Goal: Information Seeking & Learning: Learn about a topic

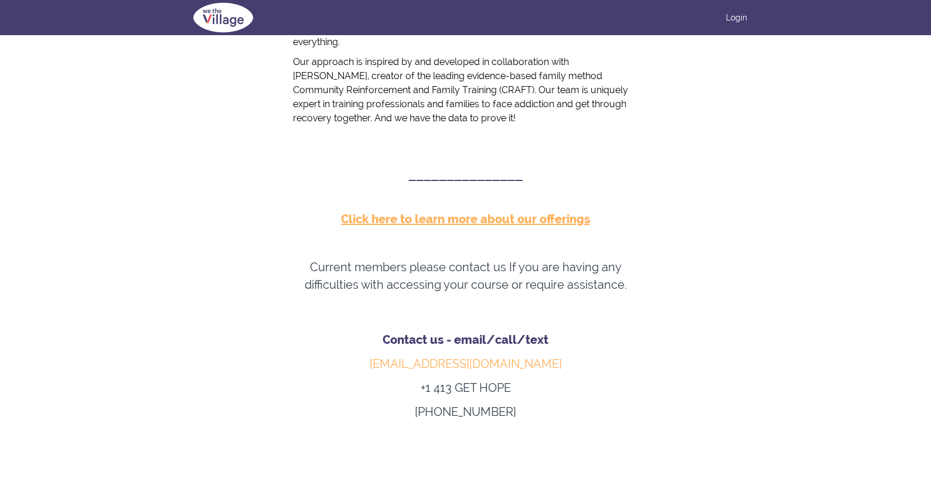
scroll to position [542, 0]
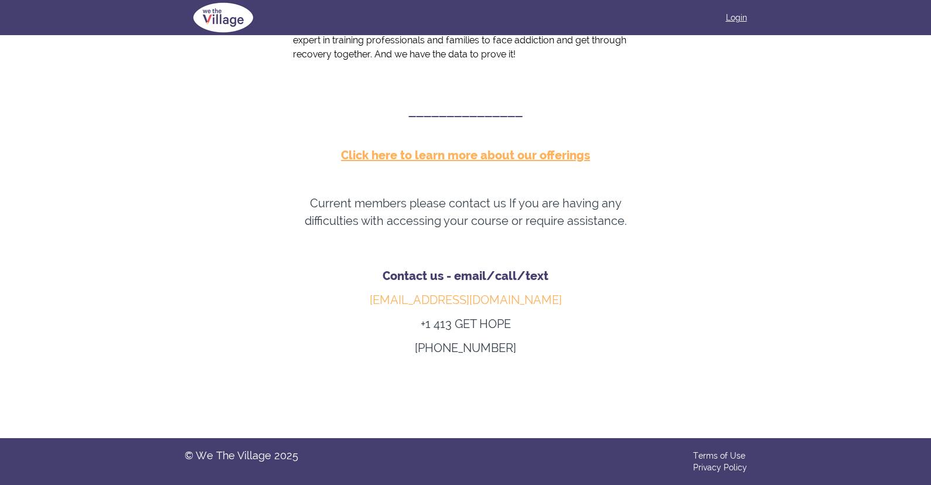
click at [737, 23] on link "Login" at bounding box center [736, 18] width 21 height 12
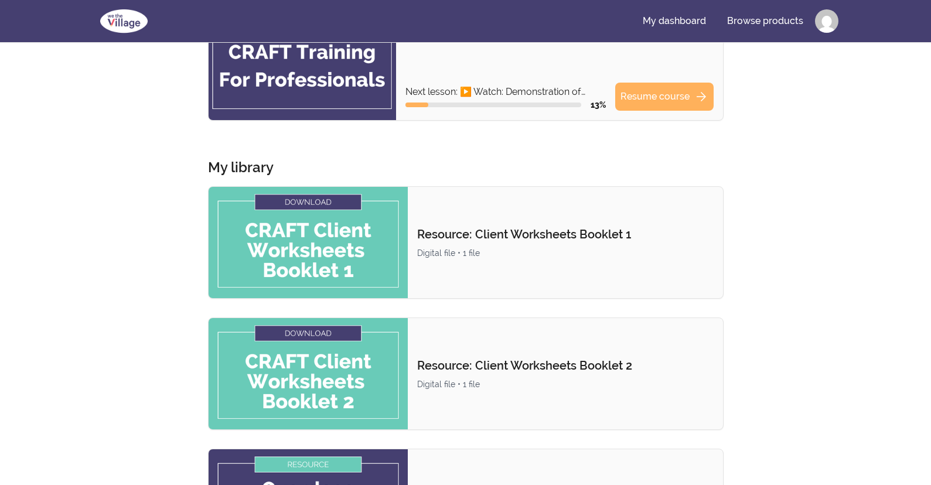
scroll to position [59, 0]
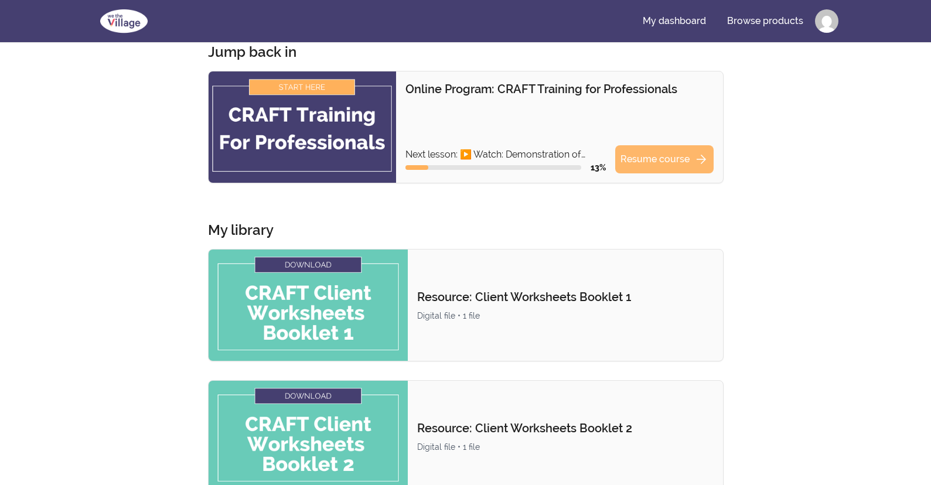
click at [652, 159] on link "Resume course arrow_forward" at bounding box center [664, 159] width 98 height 28
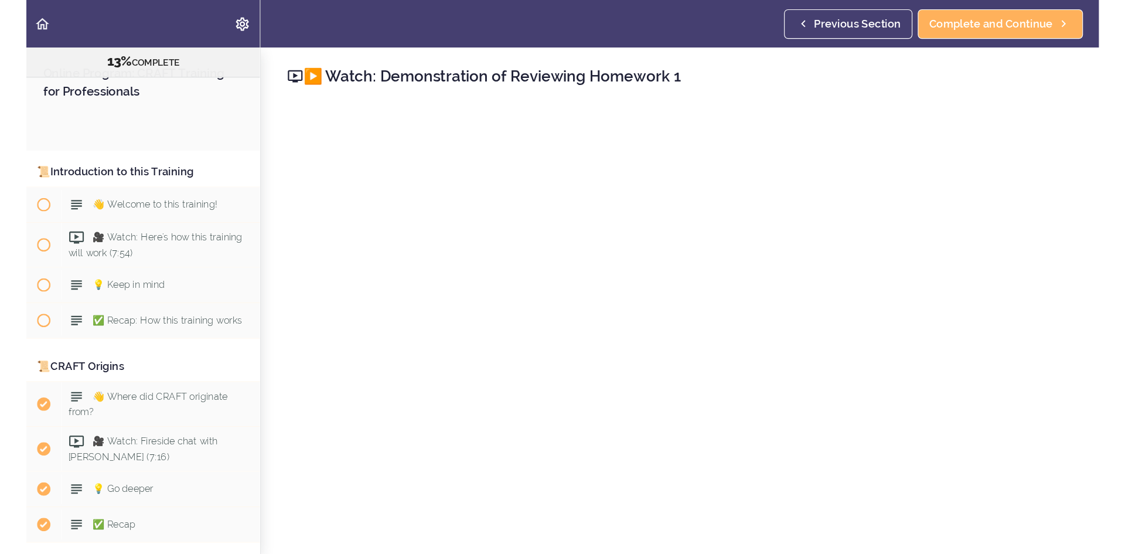
scroll to position [1305, 0]
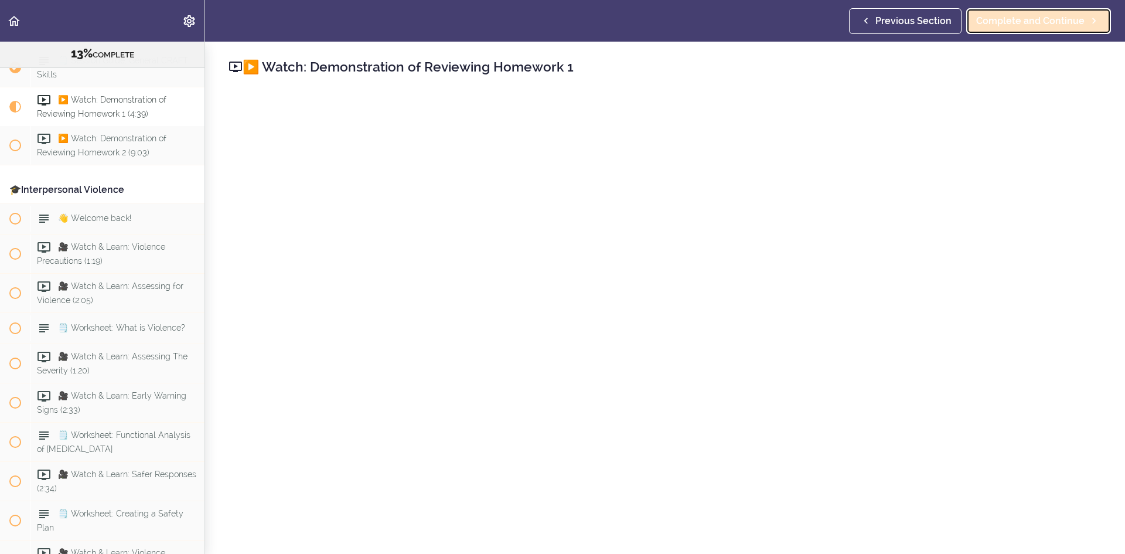
click at [939, 8] on link "Complete and Continue" at bounding box center [1038, 21] width 145 height 26
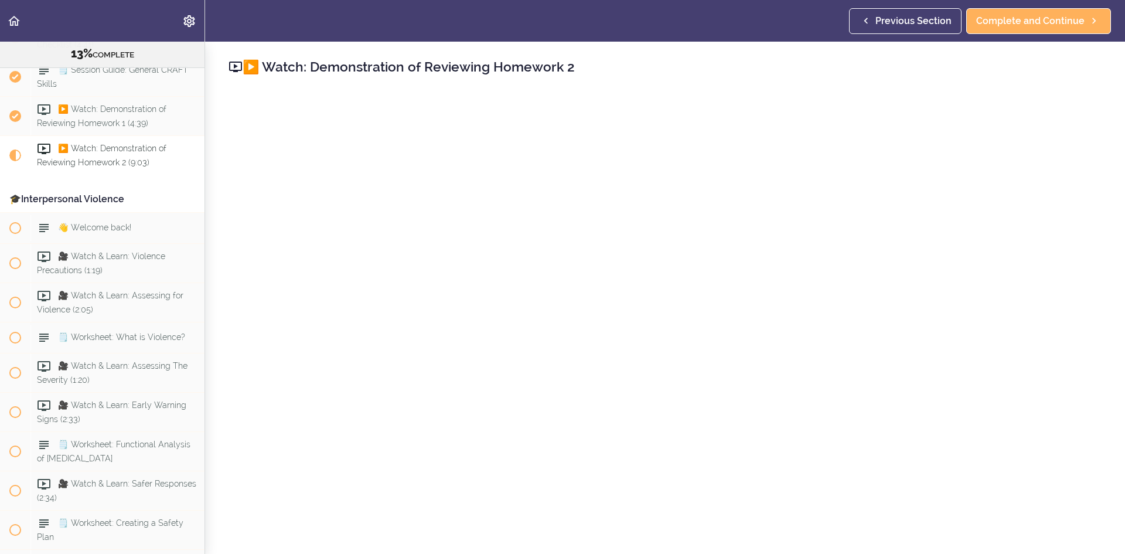
scroll to position [59, 0]
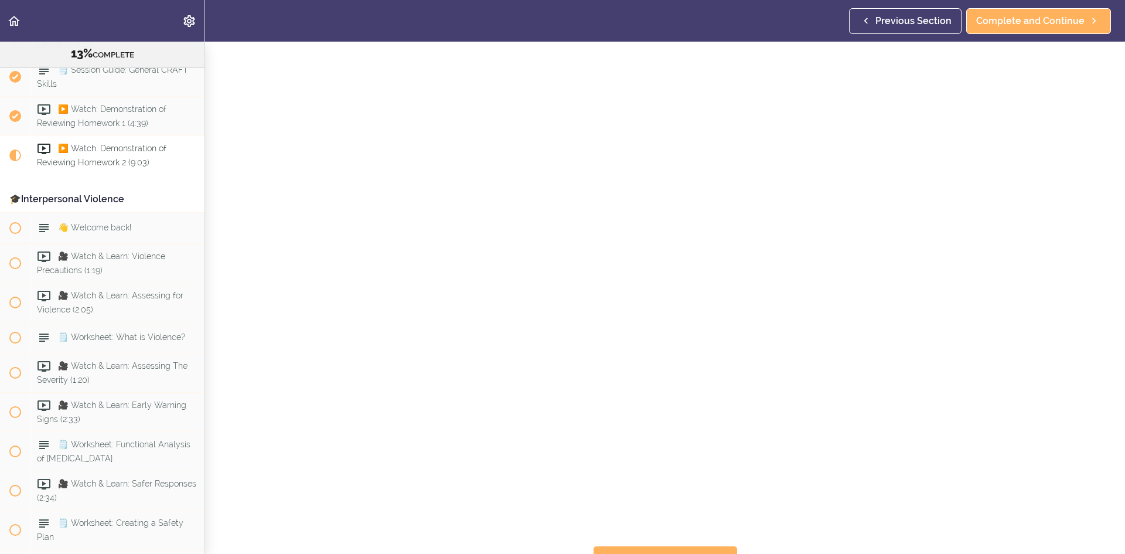
click at [939, 132] on div "▶️ Watch: Demonstration of Reviewing Homework 2 Complete and Continue Discussio…" at bounding box center [665, 239] width 920 height 512
click at [939, 12] on link "Complete and Continue" at bounding box center [1038, 21] width 145 height 26
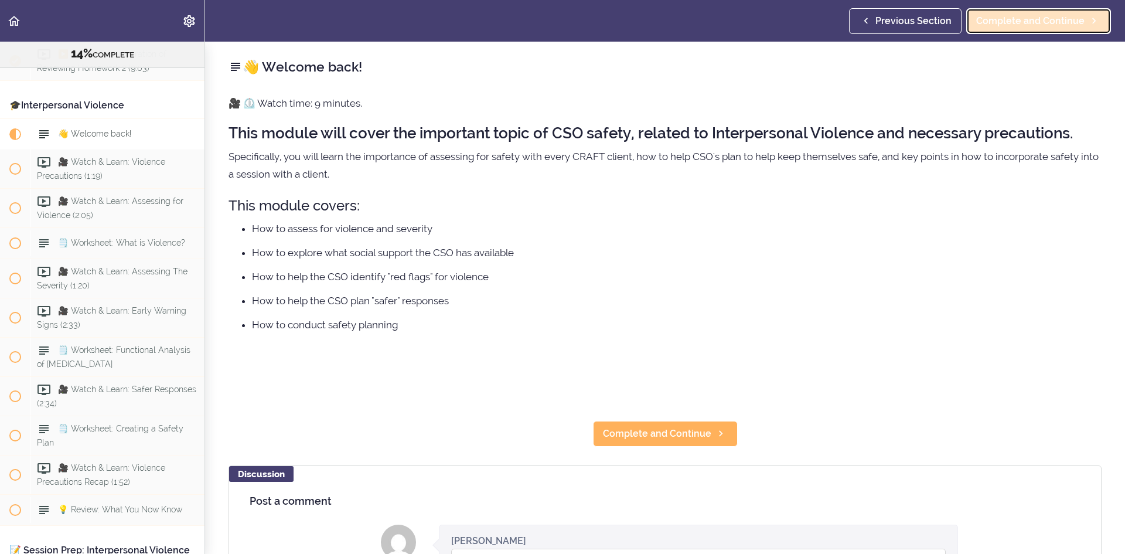
scroll to position [1431, 0]
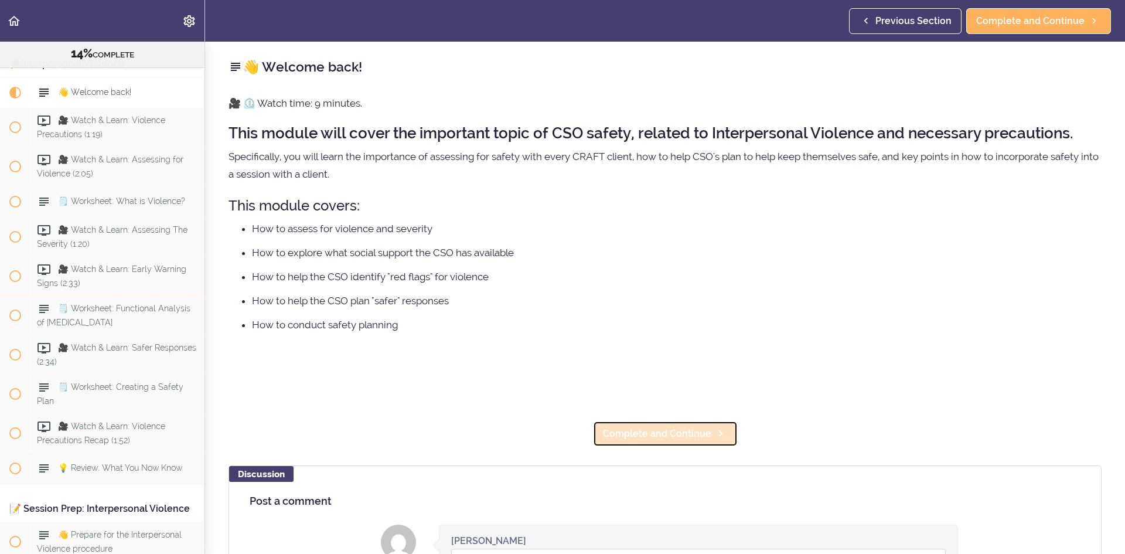
click at [635, 435] on span "Complete and Continue" at bounding box center [657, 434] width 108 height 14
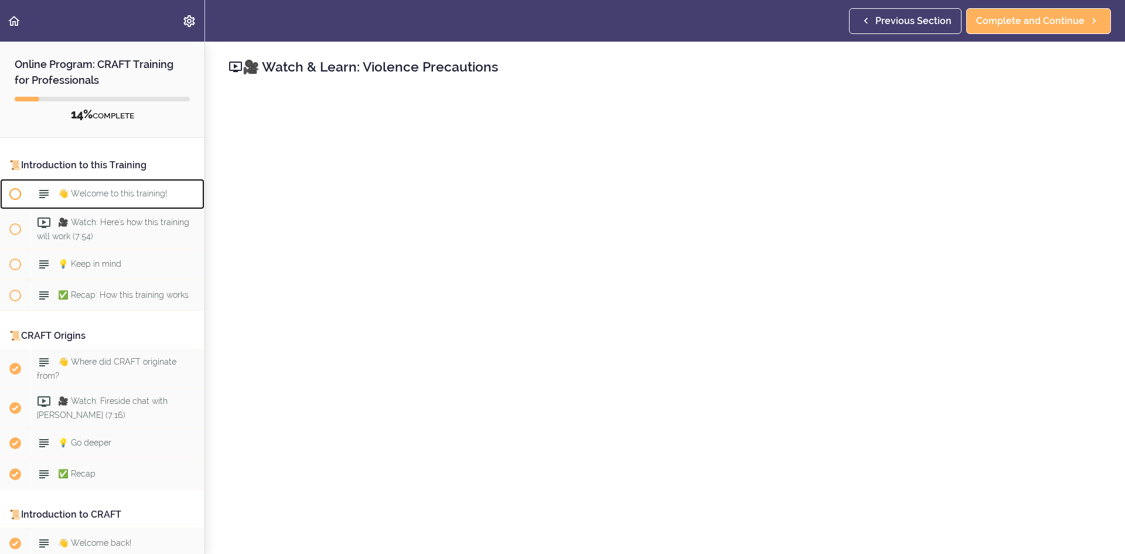
click at [118, 187] on div "👋 Welcome to this training!" at bounding box center [117, 194] width 174 height 26
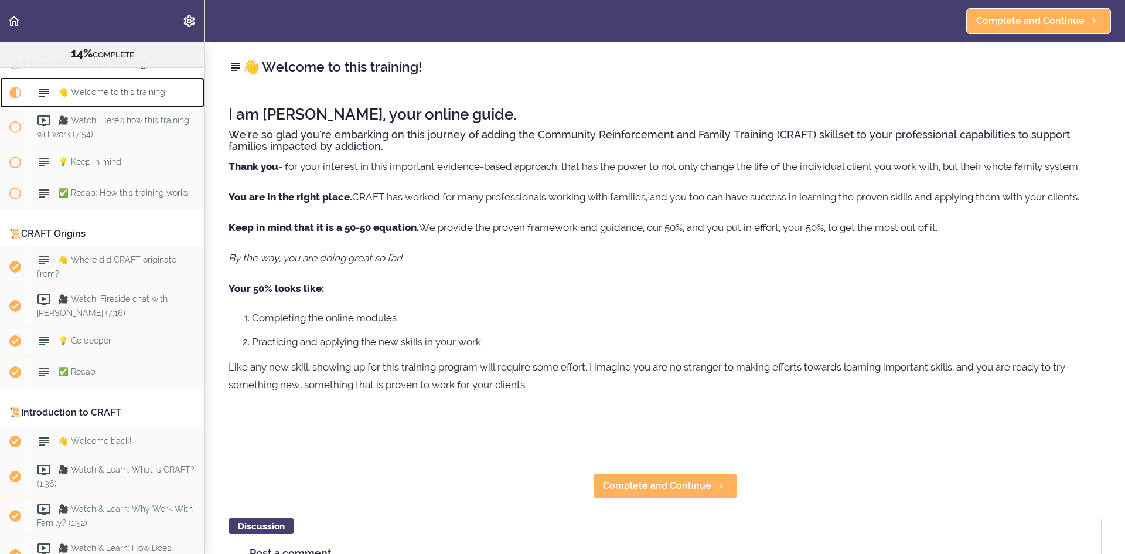
scroll to position [93, 0]
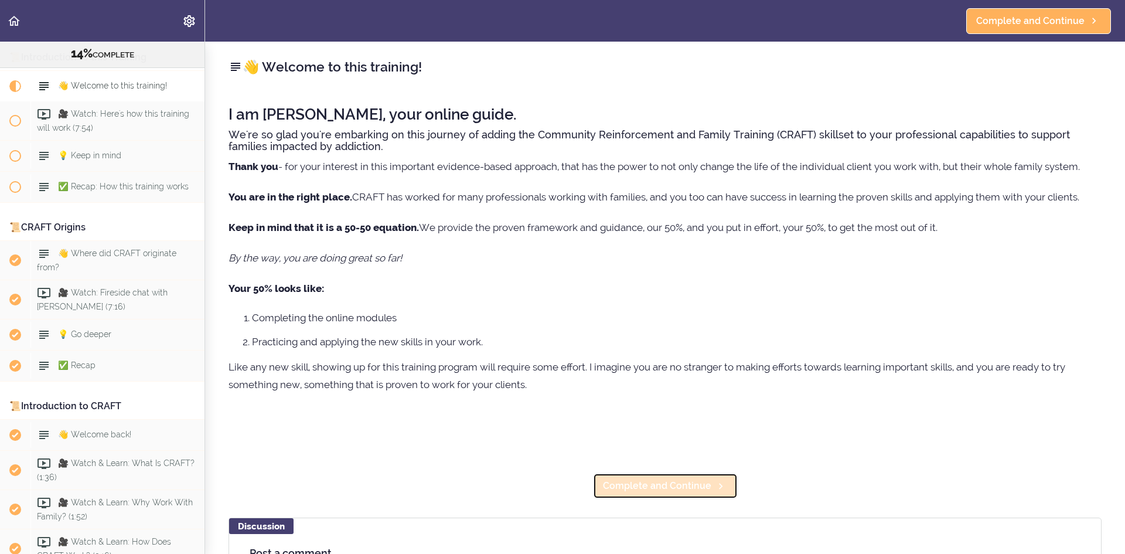
click at [662, 485] on span "Complete and Continue" at bounding box center [657, 486] width 108 height 14
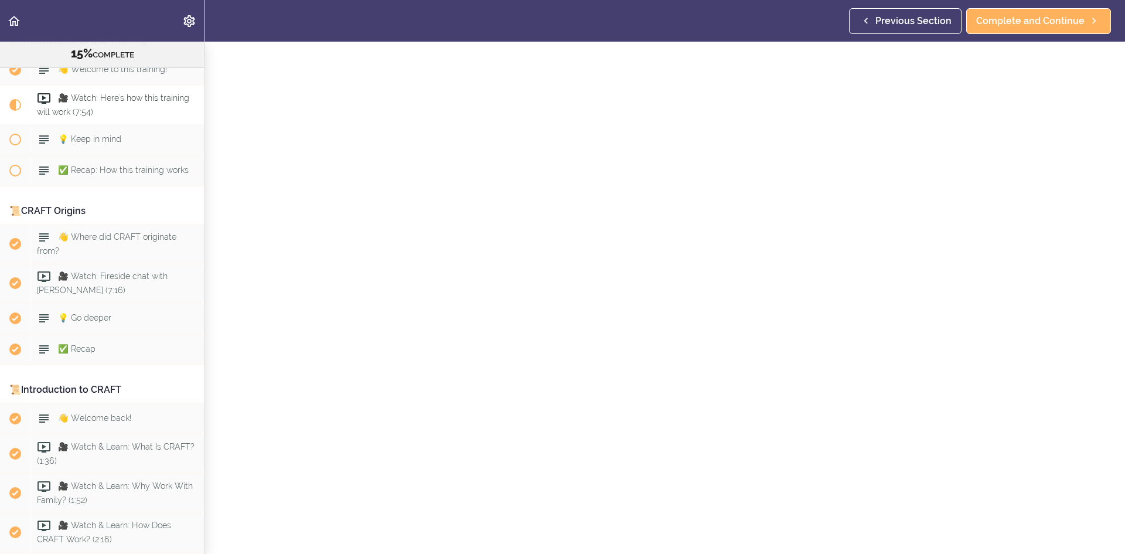
scroll to position [59, 0]
click at [939, 256] on div "🎥 Watch: Here's how this training will work Complete and Continue Discussion Po…" at bounding box center [665, 239] width 920 height 512
drag, startPoint x: 1051, startPoint y: 19, endPoint x: 1045, endPoint y: 20, distance: 6.0
click at [939, 19] on span "Complete and Continue" at bounding box center [1030, 21] width 108 height 14
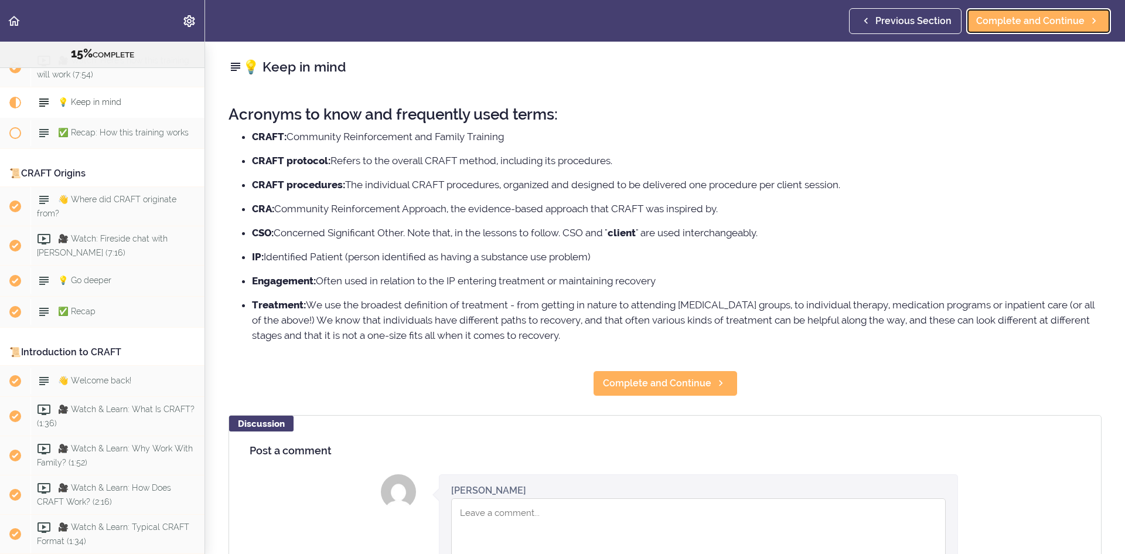
scroll to position [149, 0]
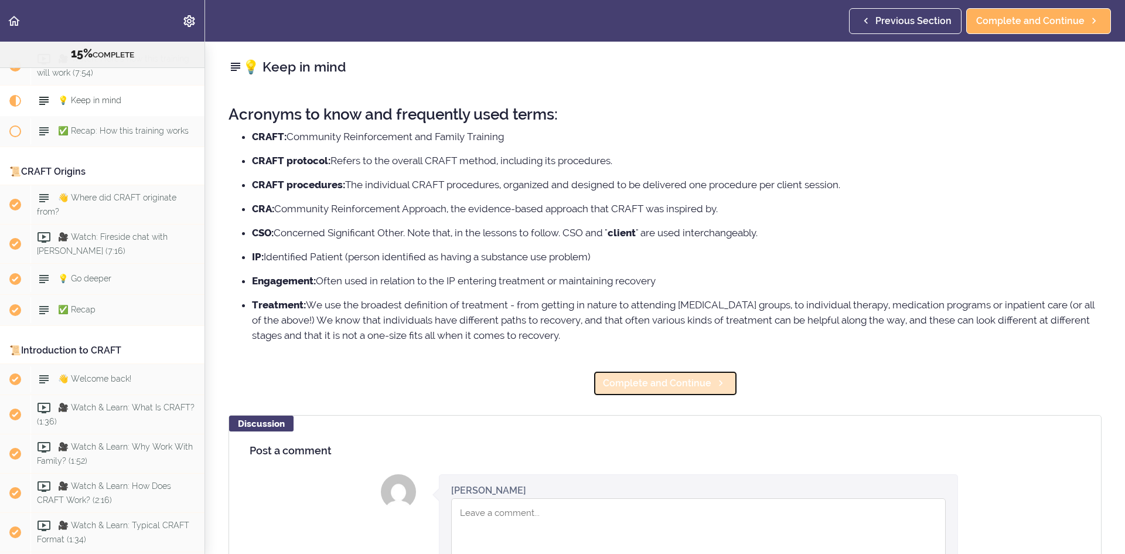
click at [680, 386] on span "Complete and Continue" at bounding box center [657, 383] width 108 height 14
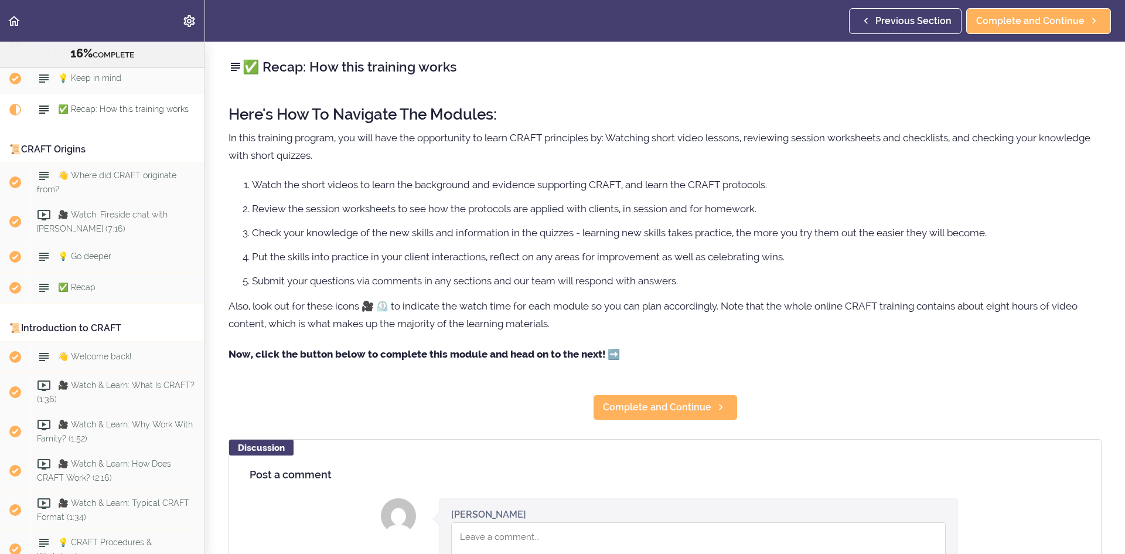
scroll to position [180, 0]
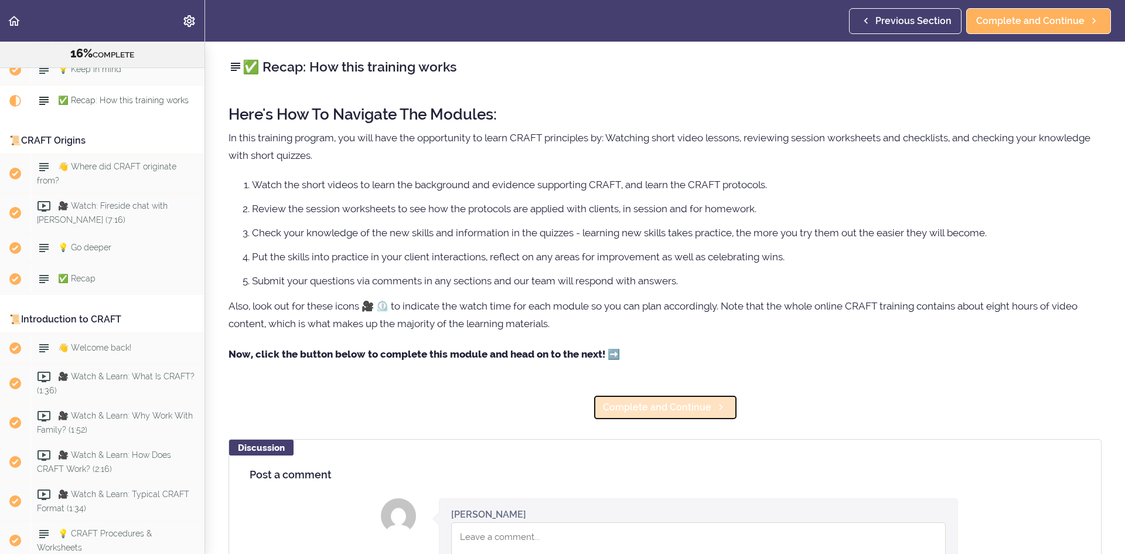
click at [714, 409] on icon at bounding box center [721, 407] width 14 height 12
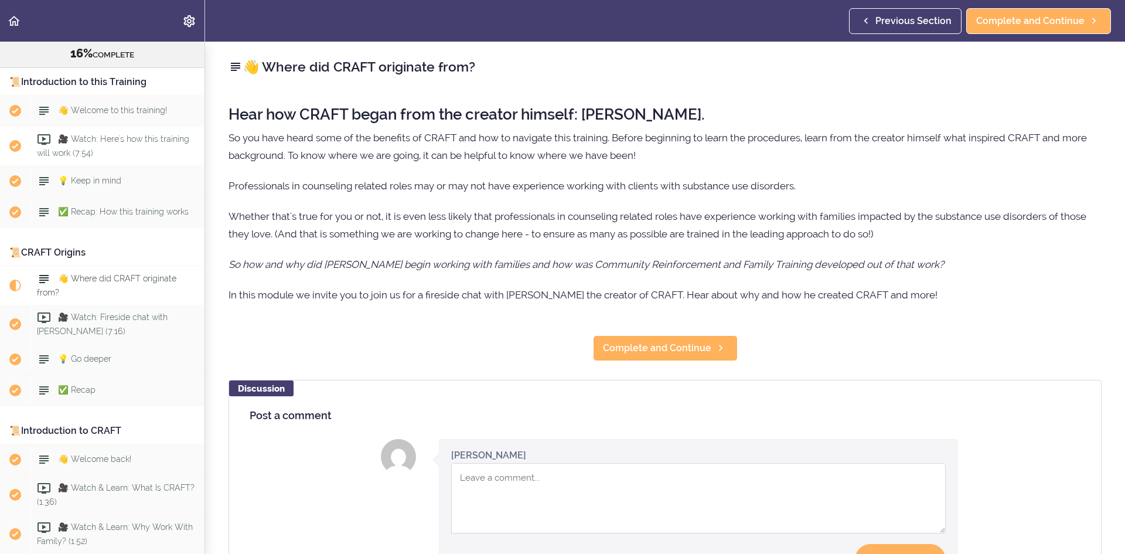
scroll to position [132, 0]
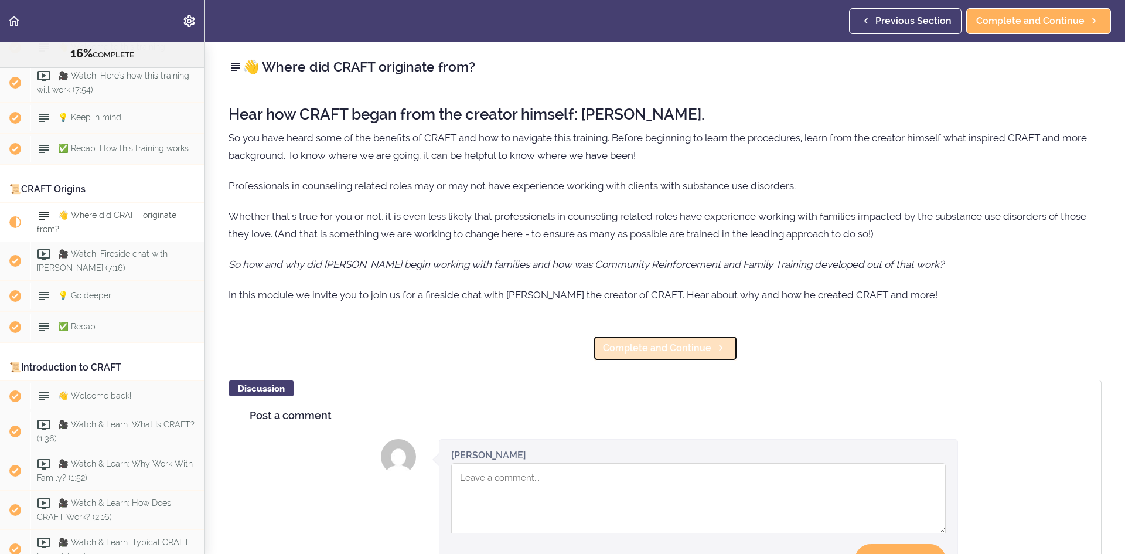
click at [626, 341] on span "Complete and Continue" at bounding box center [657, 348] width 108 height 14
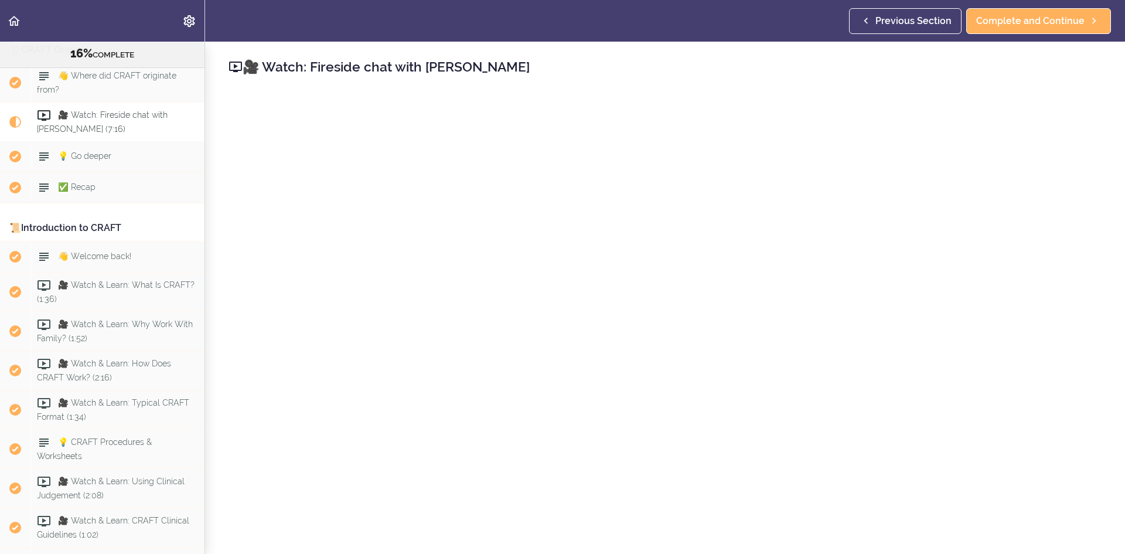
scroll to position [288, 0]
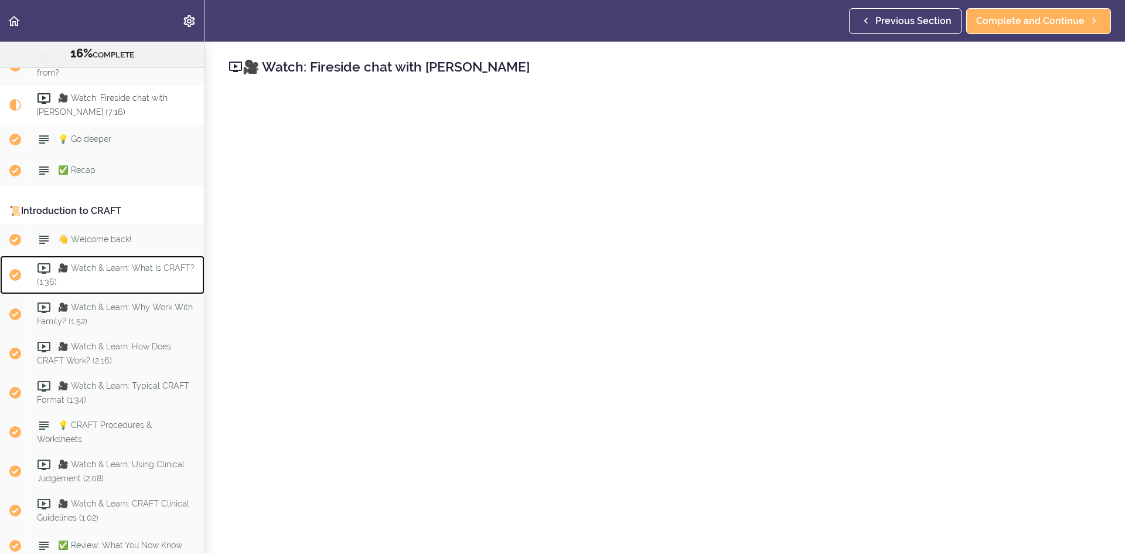
click at [96, 278] on div "🎥 Watch & Learn: What Is CRAFT? (1:36)" at bounding box center [117, 275] width 174 height 39
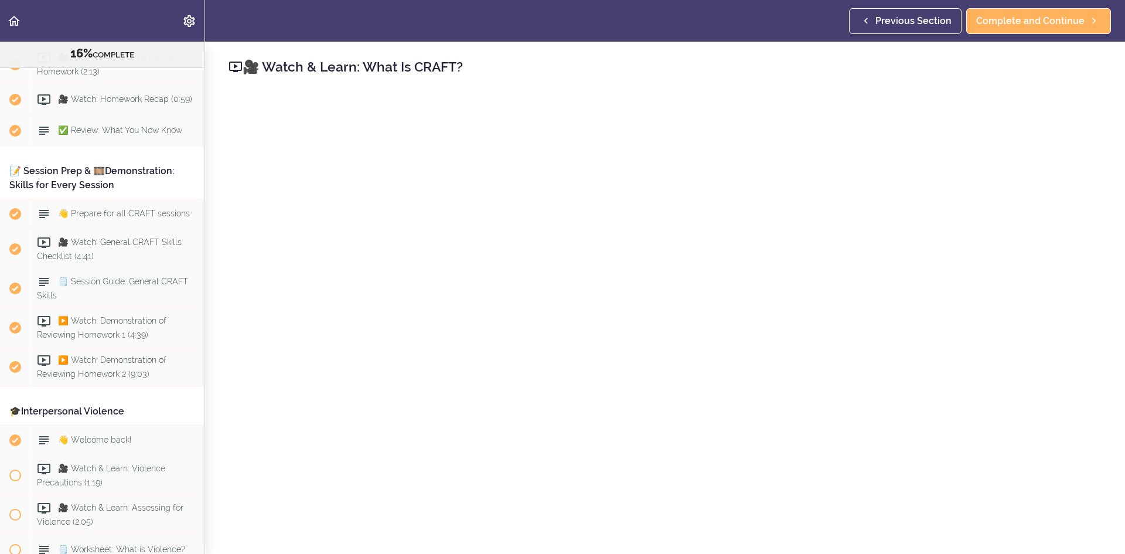
scroll to position [1259, 0]
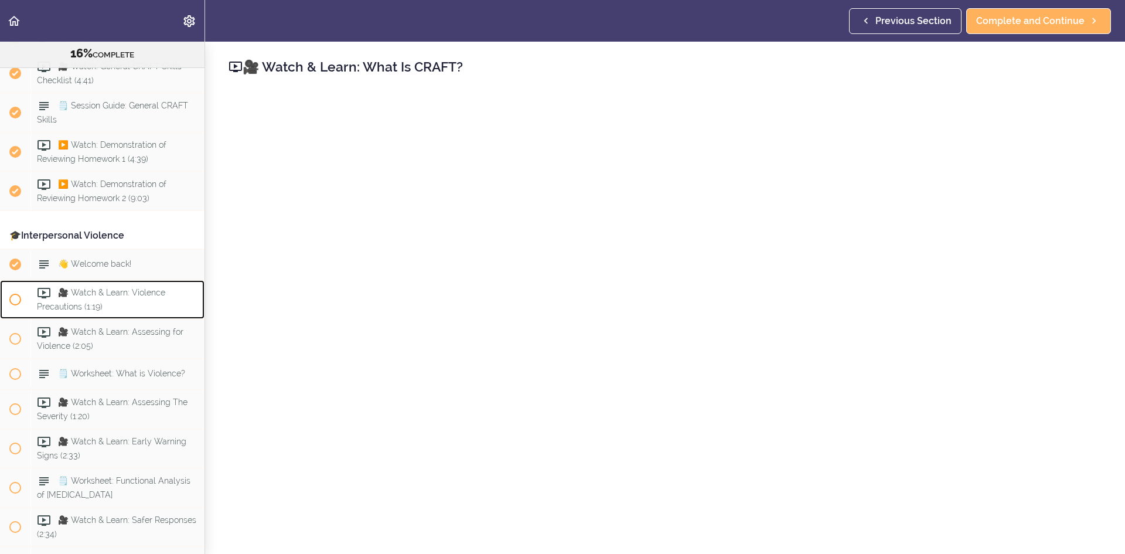
click at [111, 303] on span "🎥 Watch & Learn: Violence Precautions (1:19)" at bounding box center [101, 299] width 128 height 23
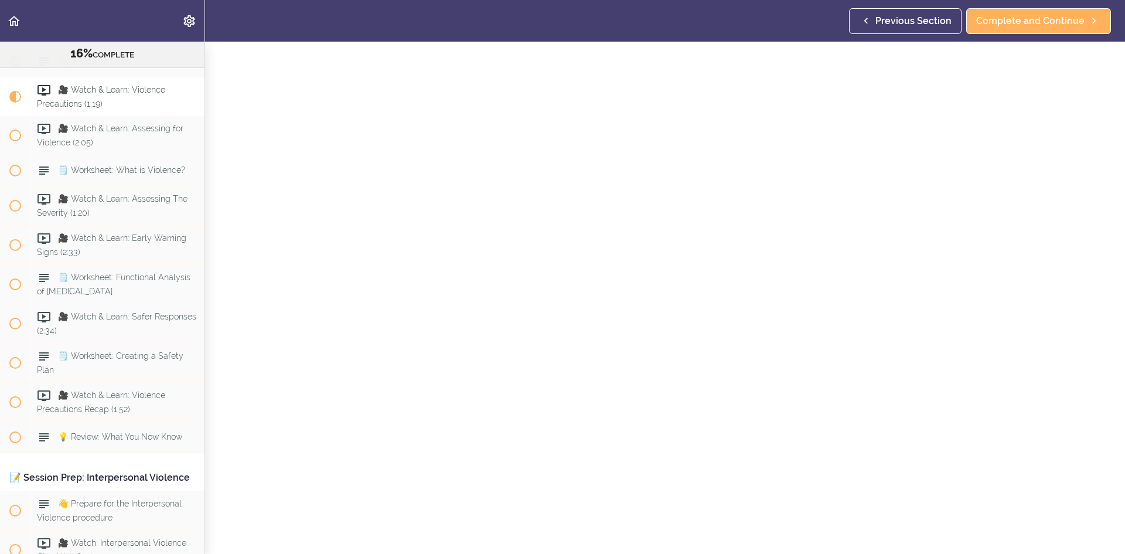
scroll to position [59, 0]
click at [939, 10] on link "Complete and Continue" at bounding box center [1038, 21] width 145 height 26
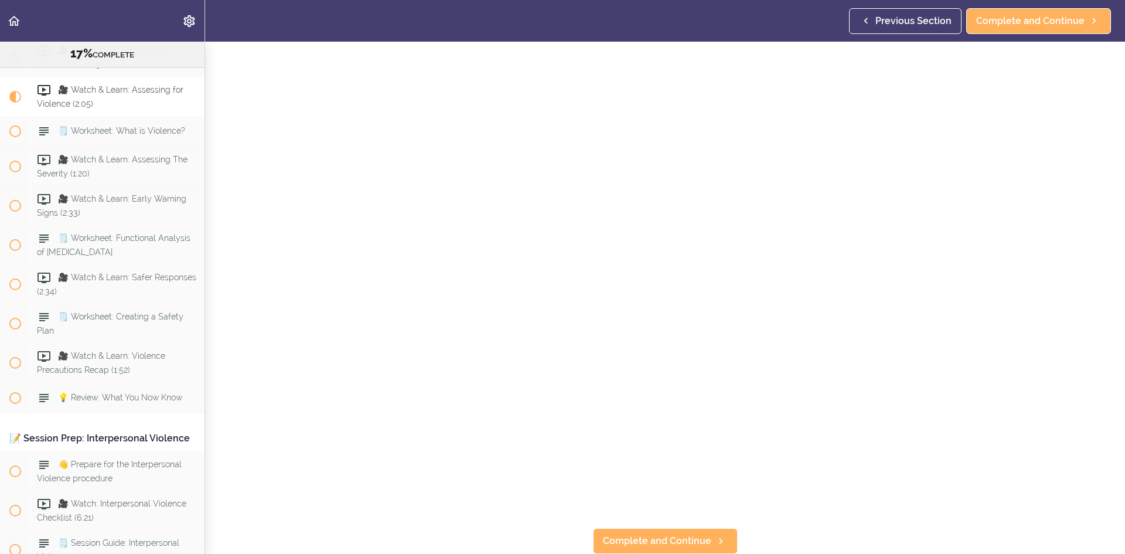
scroll to position [80, 0]
click at [669, 485] on span "Complete and Continue" at bounding box center [657, 541] width 108 height 14
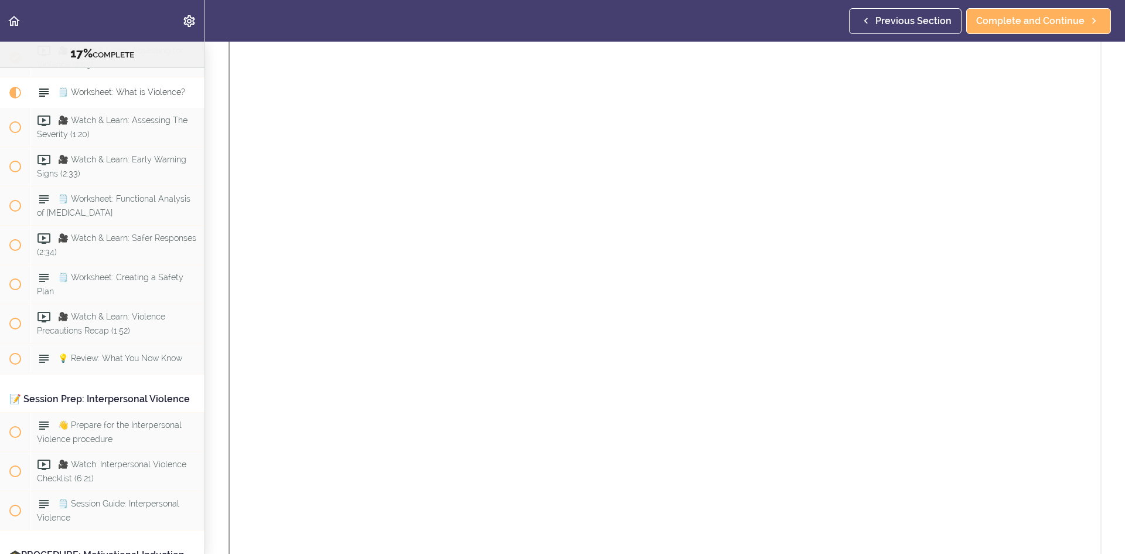
scroll to position [176, 0]
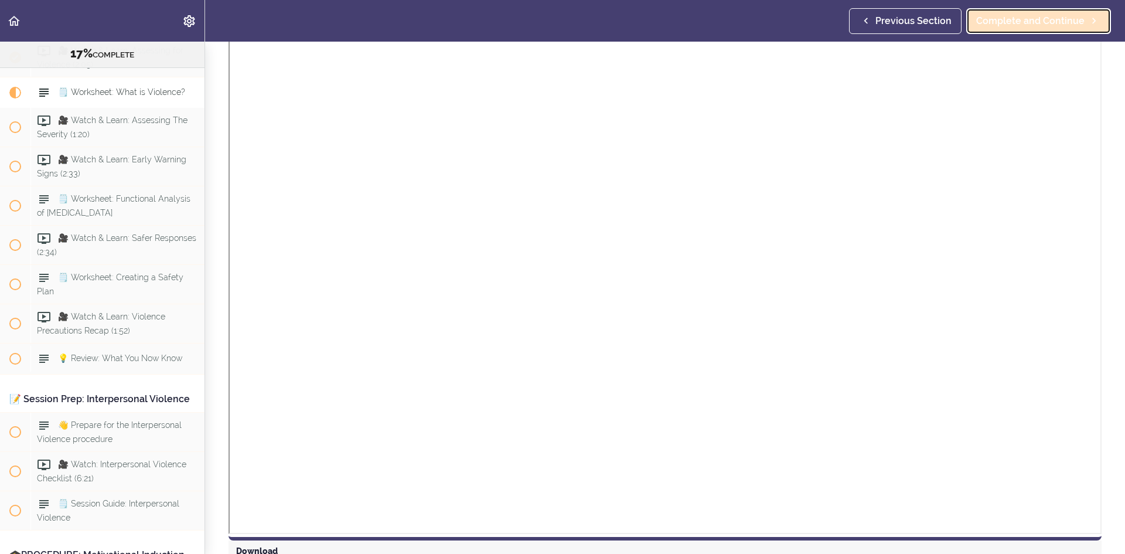
click at [939, 18] on span "Complete and Continue" at bounding box center [1030, 21] width 108 height 14
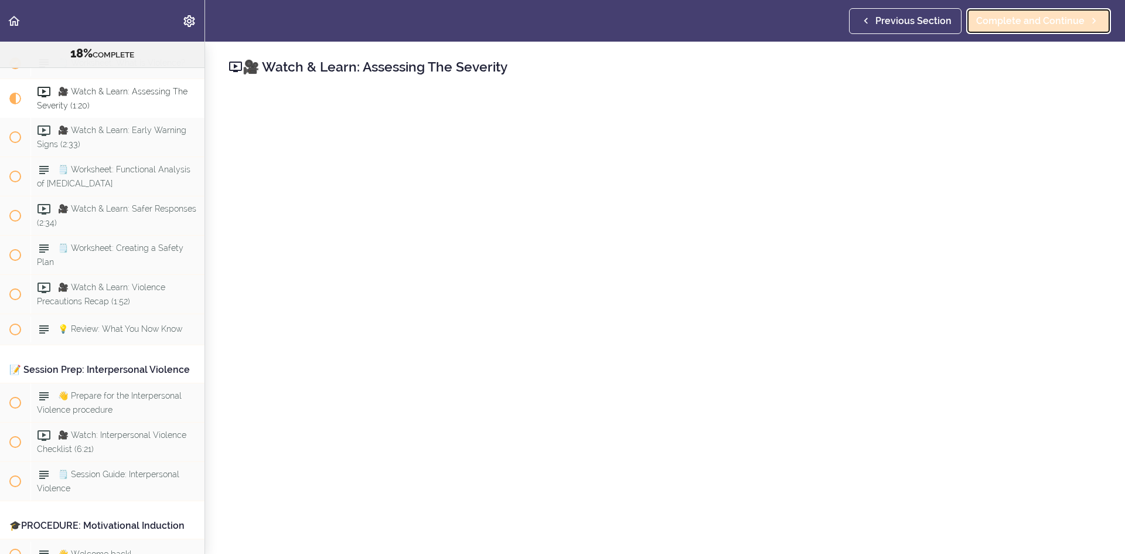
scroll to position [1572, 0]
click at [939, 25] on span "Complete and Continue" at bounding box center [1030, 21] width 108 height 14
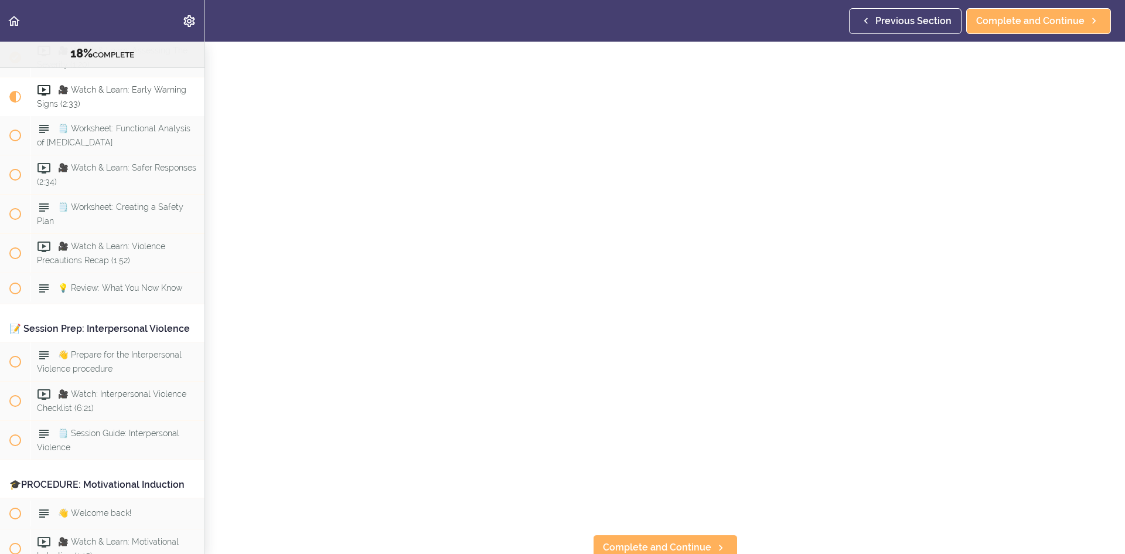
scroll to position [80, 0]
click at [633, 485] on span "Complete and Continue" at bounding box center [657, 541] width 108 height 14
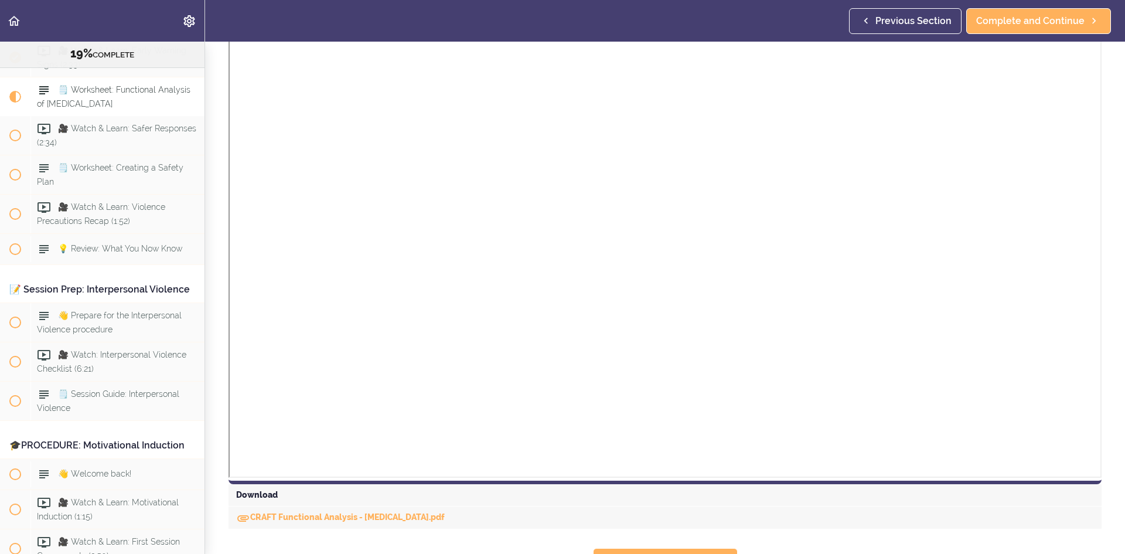
scroll to position [195, 0]
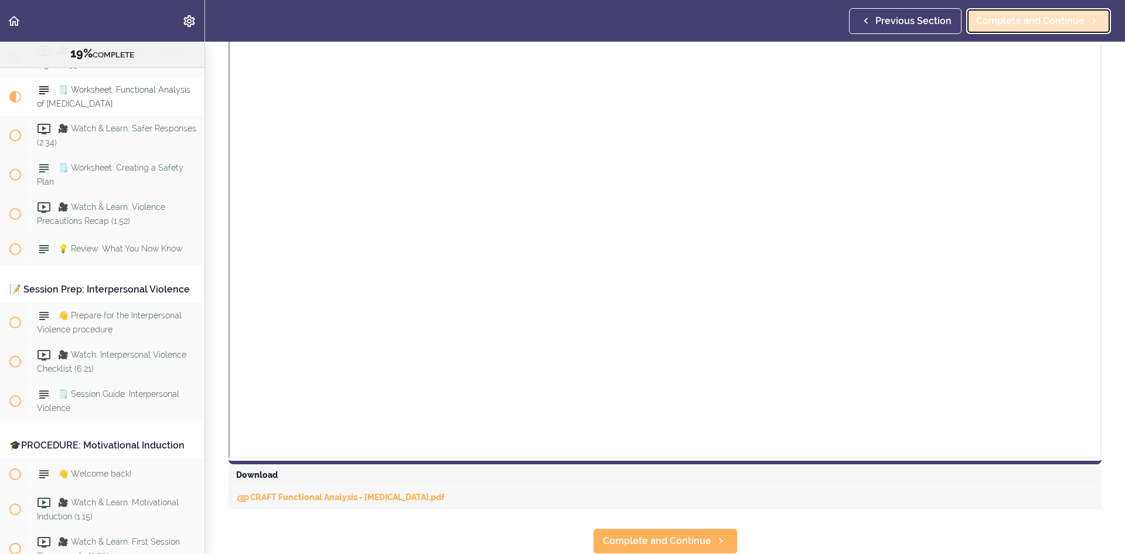
click at [939, 22] on span "Complete and Continue" at bounding box center [1030, 21] width 108 height 14
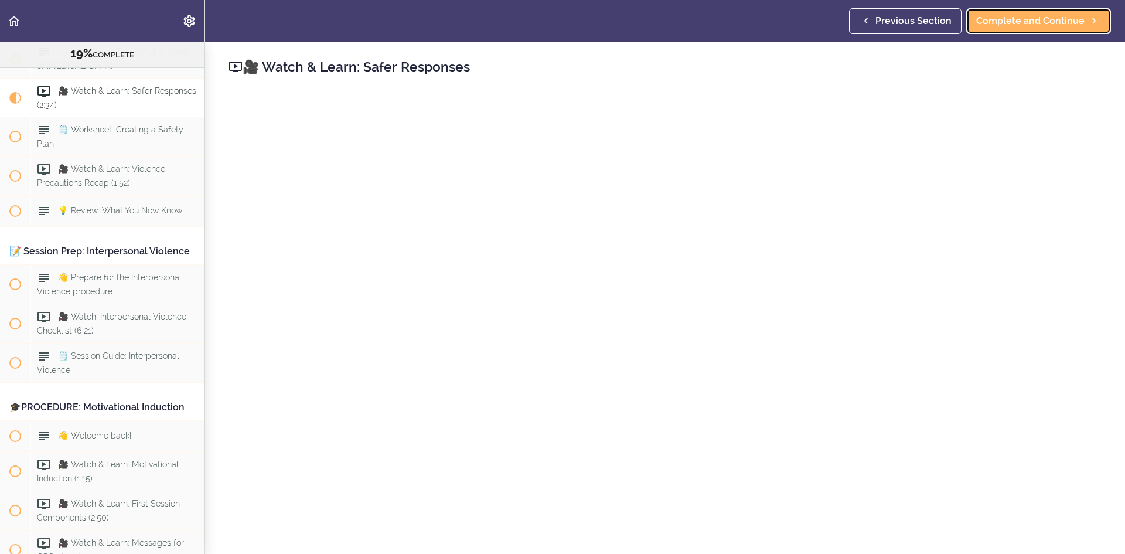
scroll to position [1690, 0]
click at [26, 21] on link "Back to course curriculum" at bounding box center [14, 21] width 29 height 42
